Goal: Find specific page/section: Find specific page/section

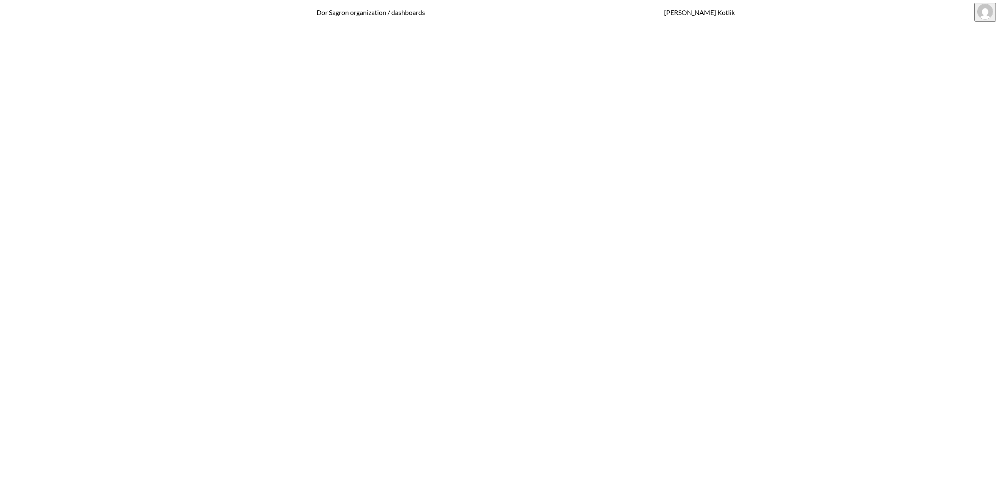
click at [33, 229] on span "Datasets" at bounding box center [28, 232] width 22 height 7
click at [48, 270] on span "Dashboards" at bounding box center [32, 273] width 31 height 7
click at [798, 149] on icon "Number of rows selected for download: 41" at bounding box center [895, 151] width 5 height 5
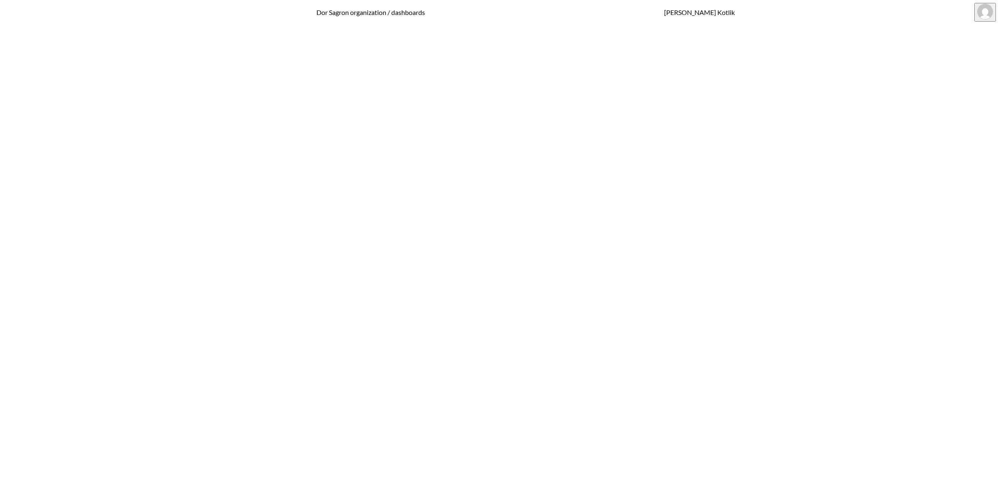
drag, startPoint x: 869, startPoint y: 89, endPoint x: 846, endPoint y: 146, distance: 62.1
click at [798, 89] on div "Falcon Legal Update Since origination" at bounding box center [507, 110] width 900 height 55
click at [798, 146] on icon "Number of rows selected for download: 43" at bounding box center [895, 148] width 3 height 4
